Goal: Information Seeking & Learning: Learn about a topic

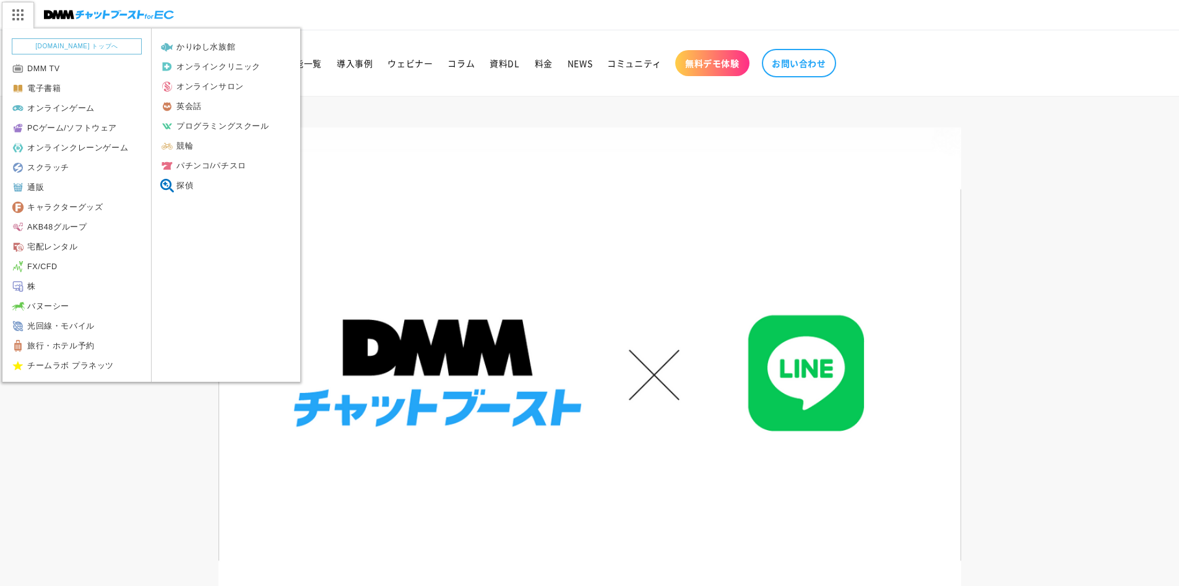
click at [15, 7] on img at bounding box center [17, 15] width 31 height 26
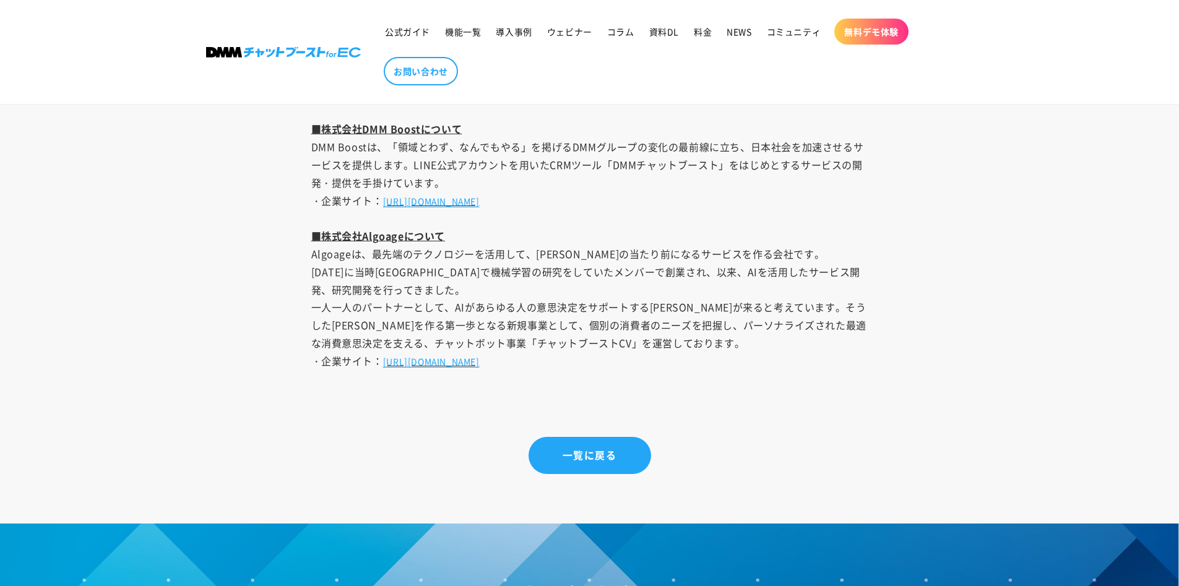
scroll to position [4422, 0]
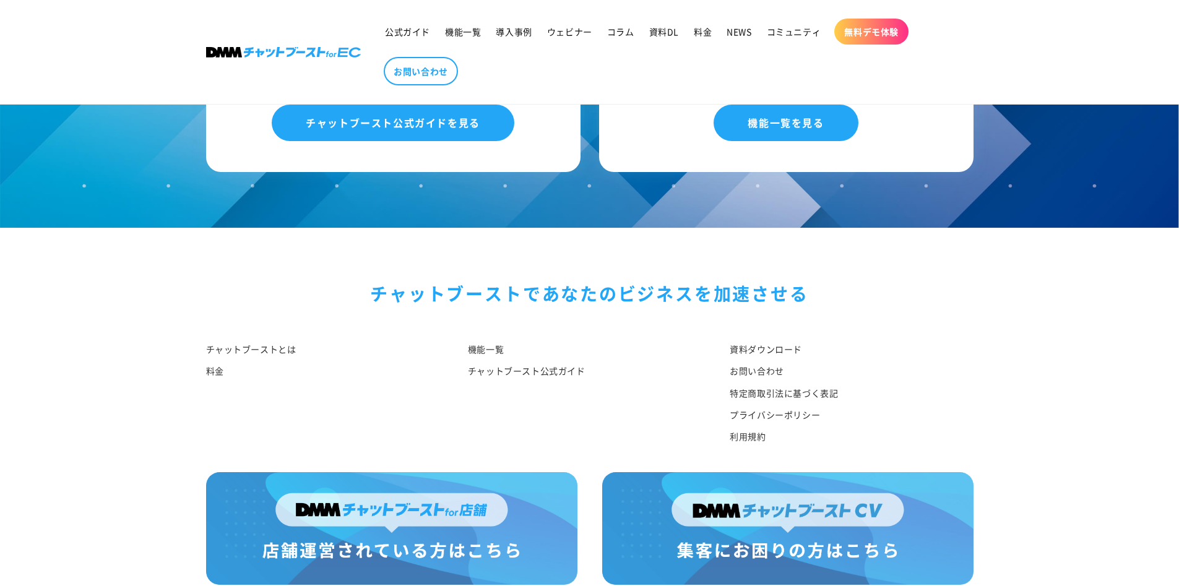
click at [454, 472] on img at bounding box center [391, 528] width 371 height 113
